Goal: Task Accomplishment & Management: Use online tool/utility

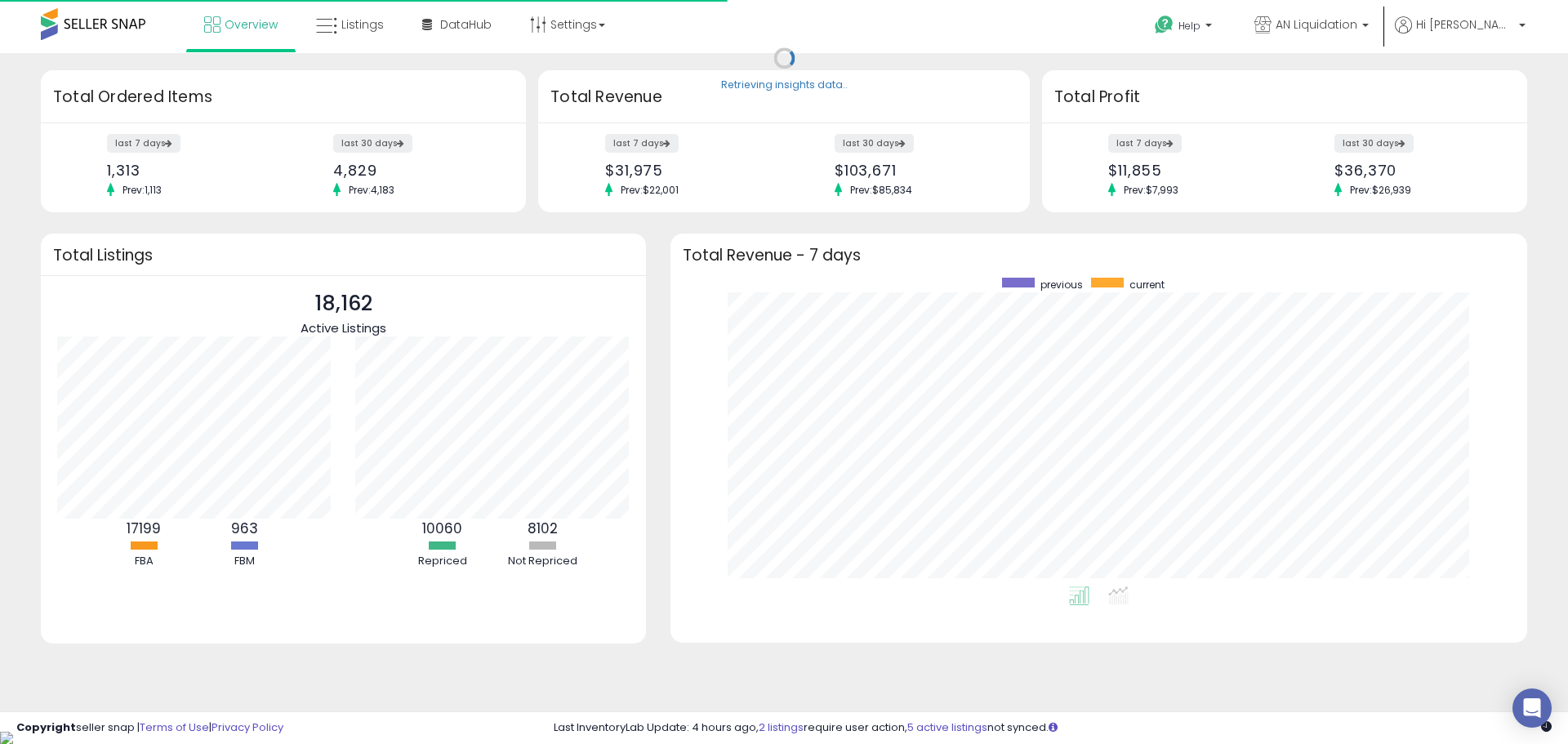
scroll to position [308, 824]
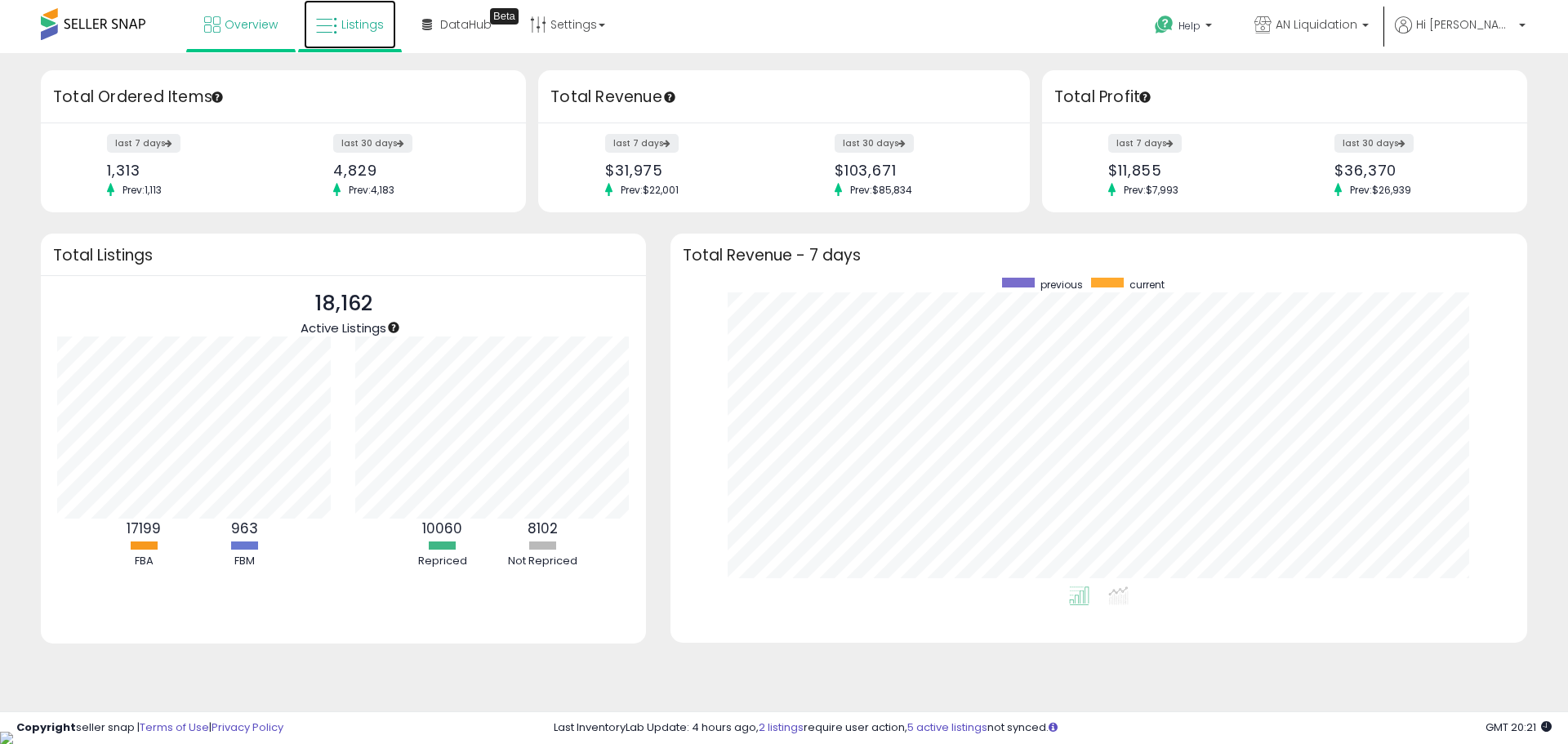
click at [348, 18] on span "Listings" at bounding box center [362, 25] width 42 height 17
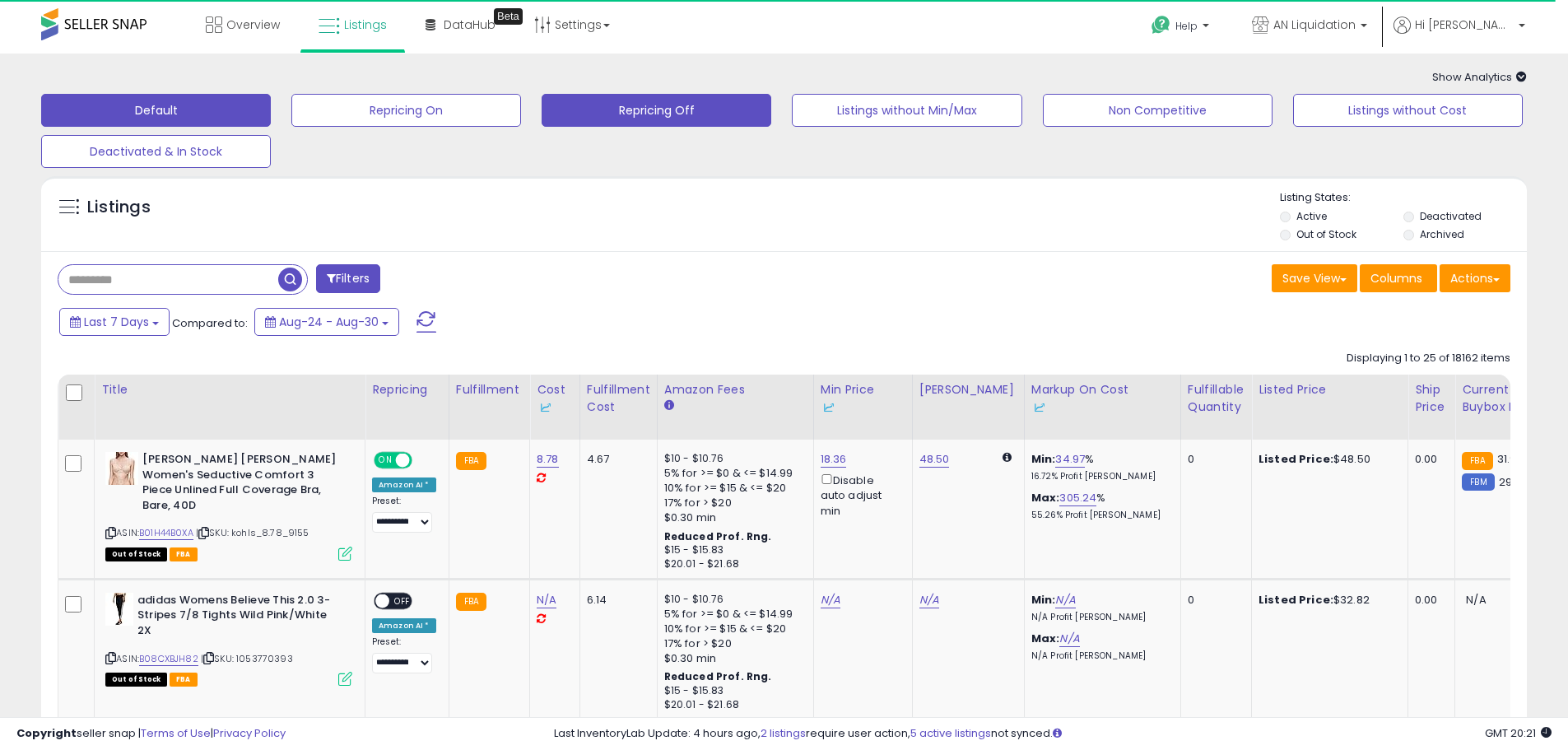
click at [736, 124] on button "Repricing Off" at bounding box center [656, 110] width 230 height 33
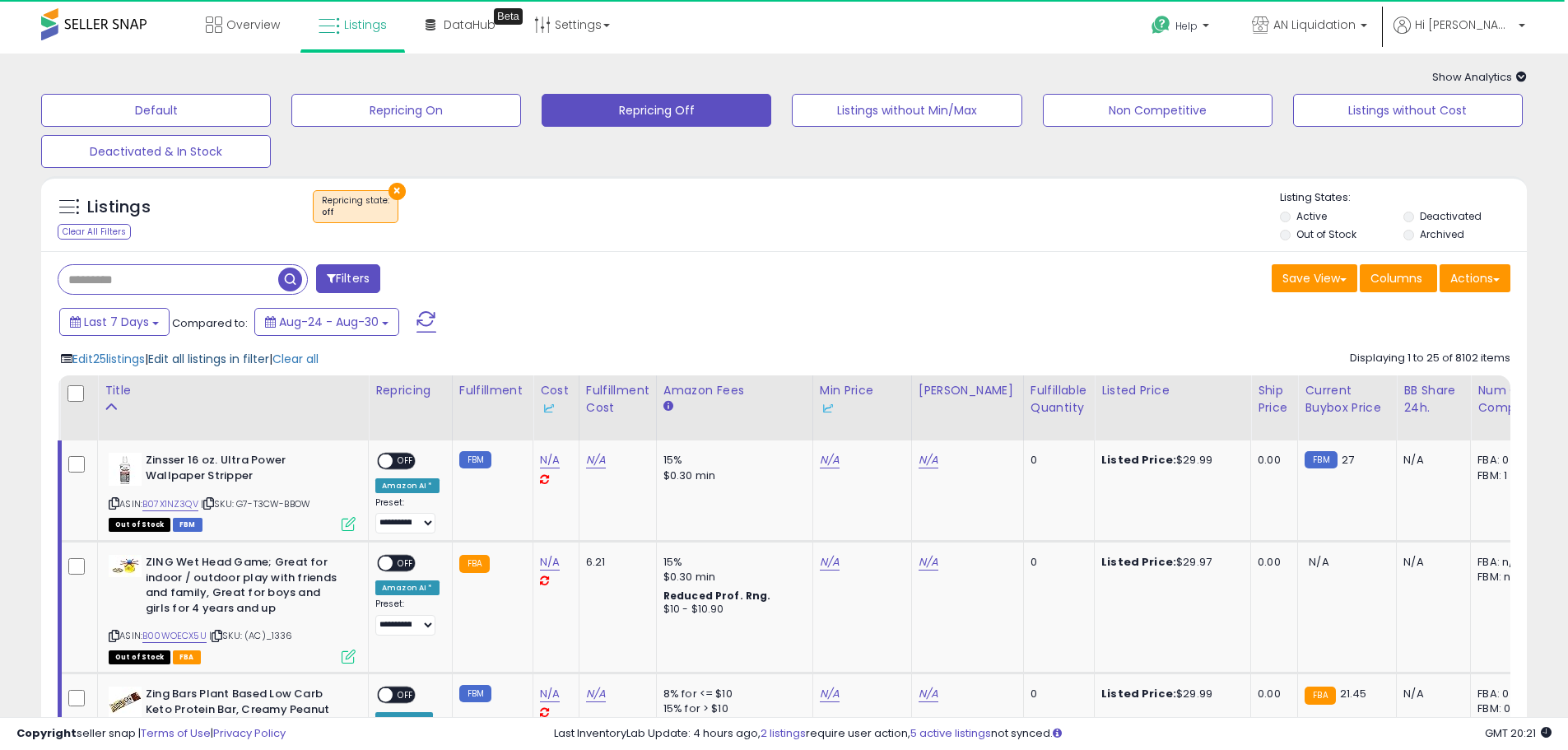
click at [189, 353] on span "Edit all listings in filter" at bounding box center [209, 359] width 121 height 17
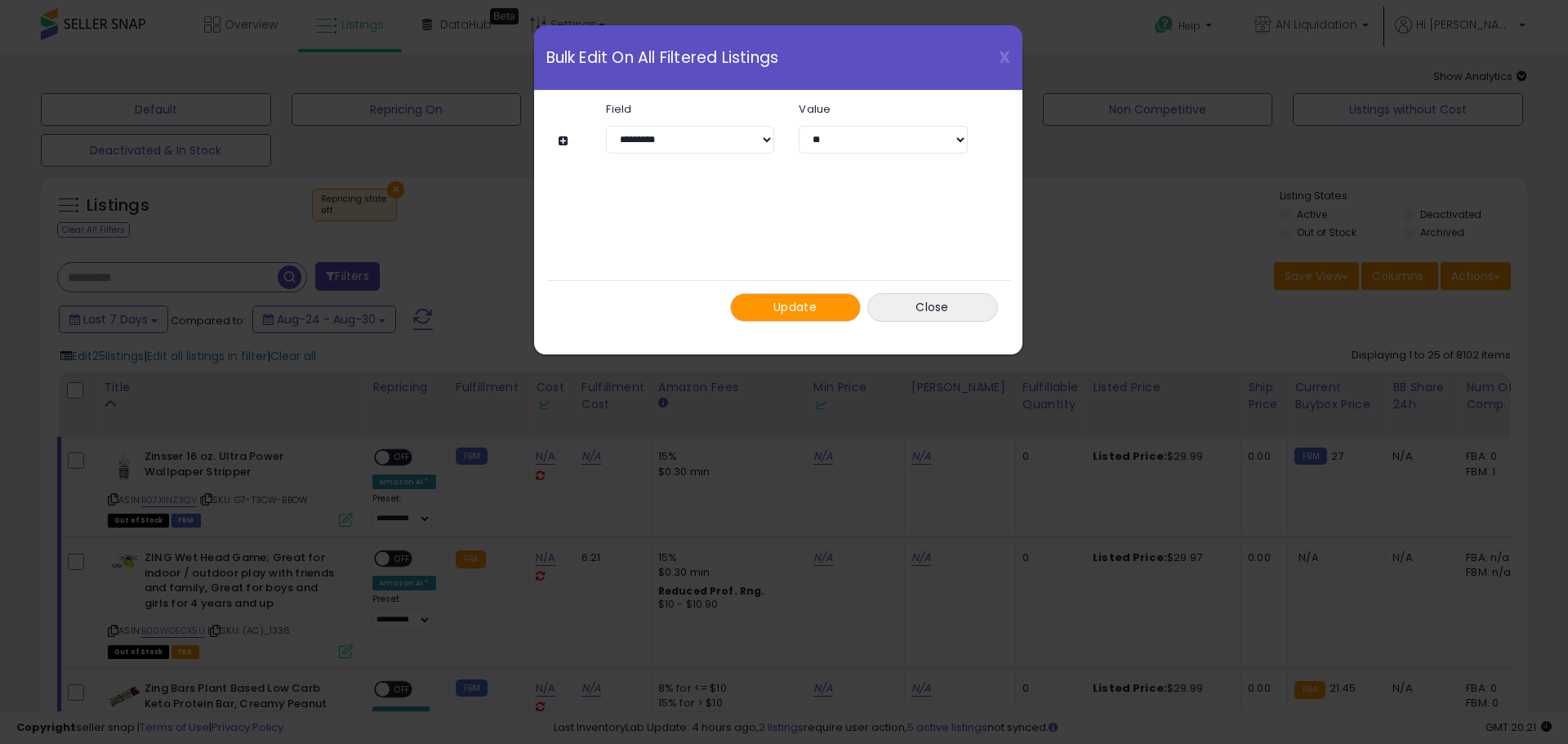
click at [815, 309] on span "Update" at bounding box center [795, 307] width 43 height 17
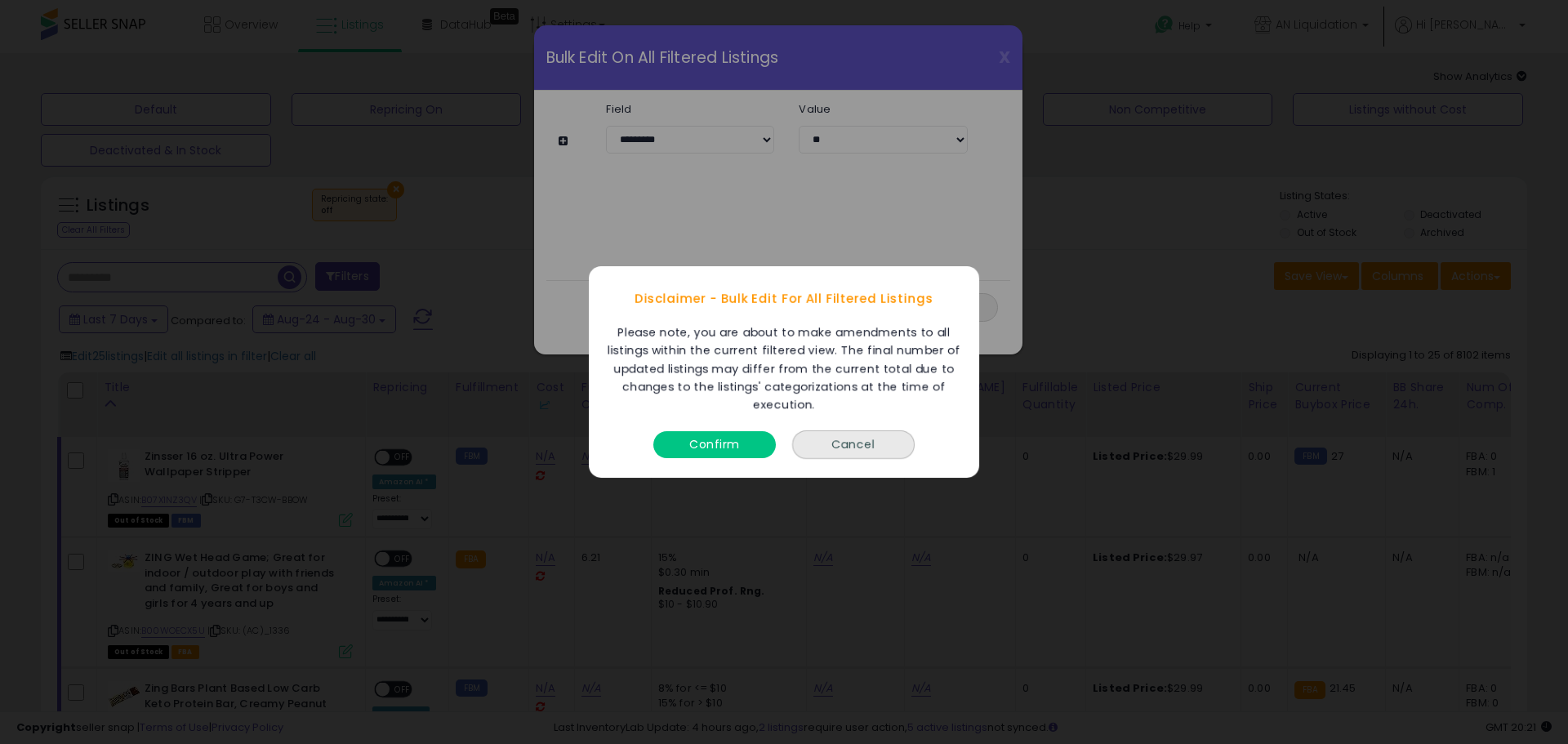
click at [724, 445] on button "Confirm" at bounding box center [714, 445] width 122 height 27
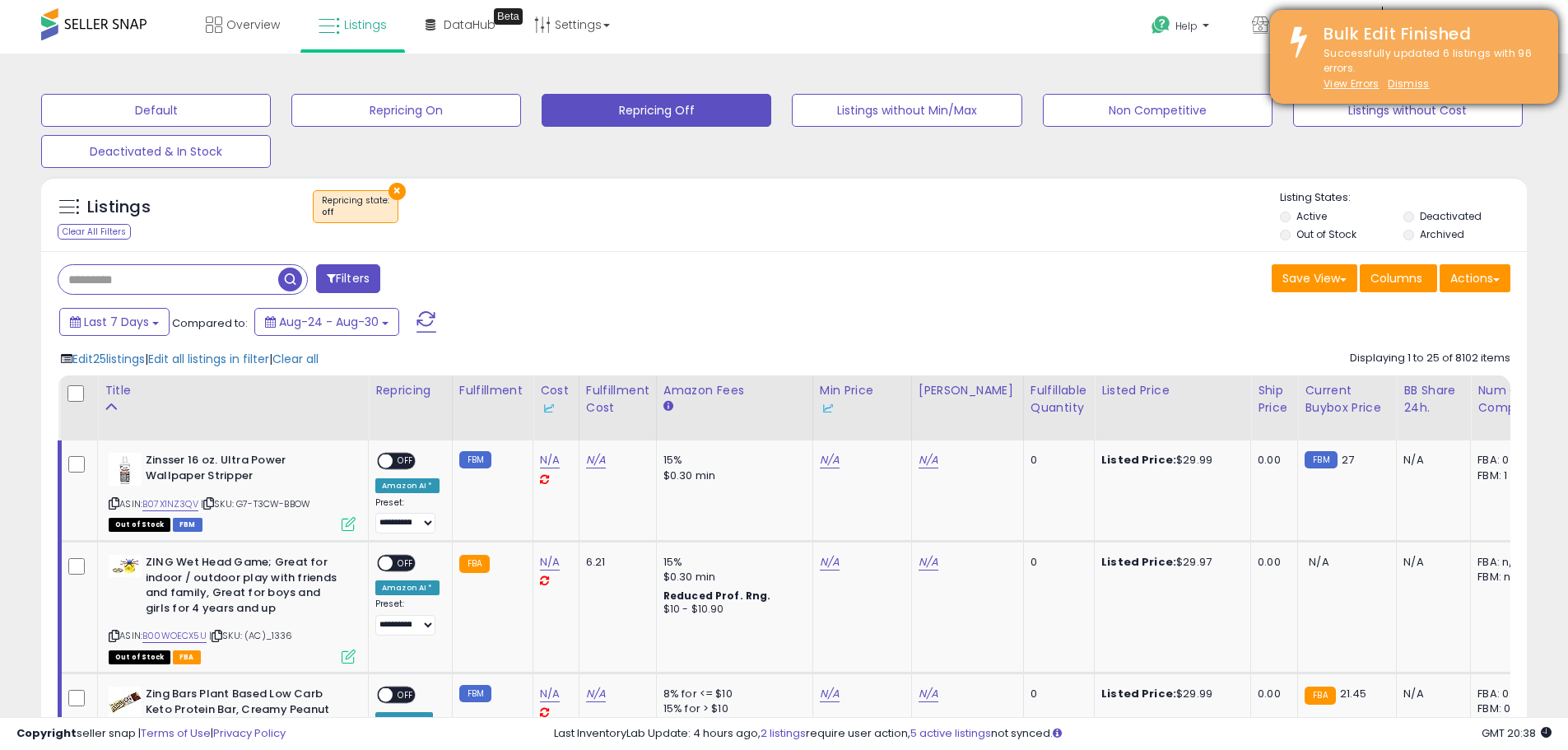
click at [1533, 32] on div "Bulk Edit Finished" at bounding box center [1428, 34] width 235 height 23
